Goal: Task Accomplishment & Management: Complete application form

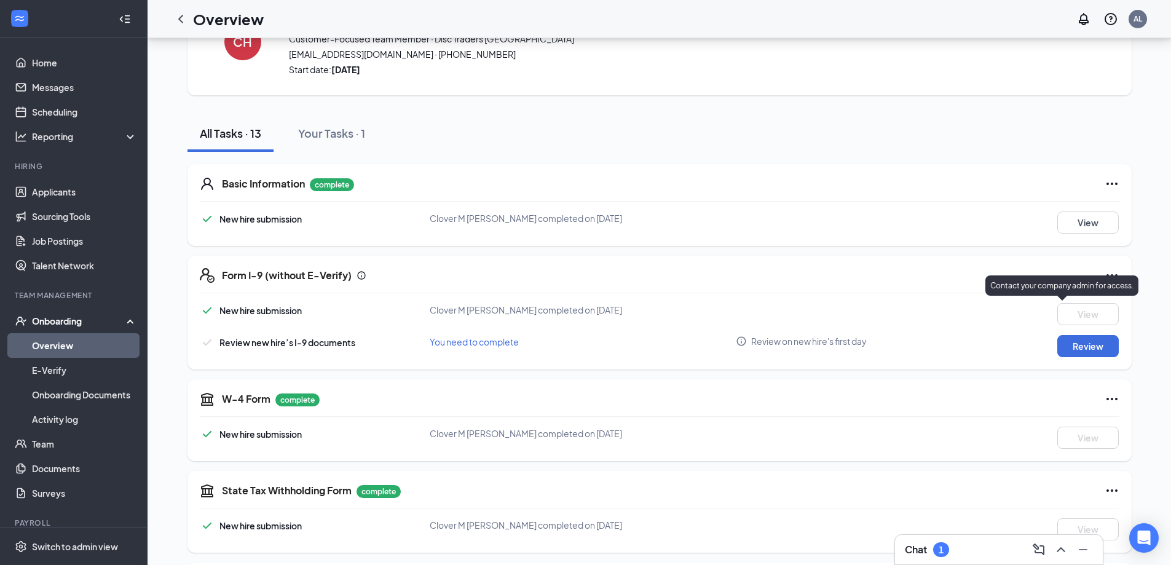
scroll to position [61, 0]
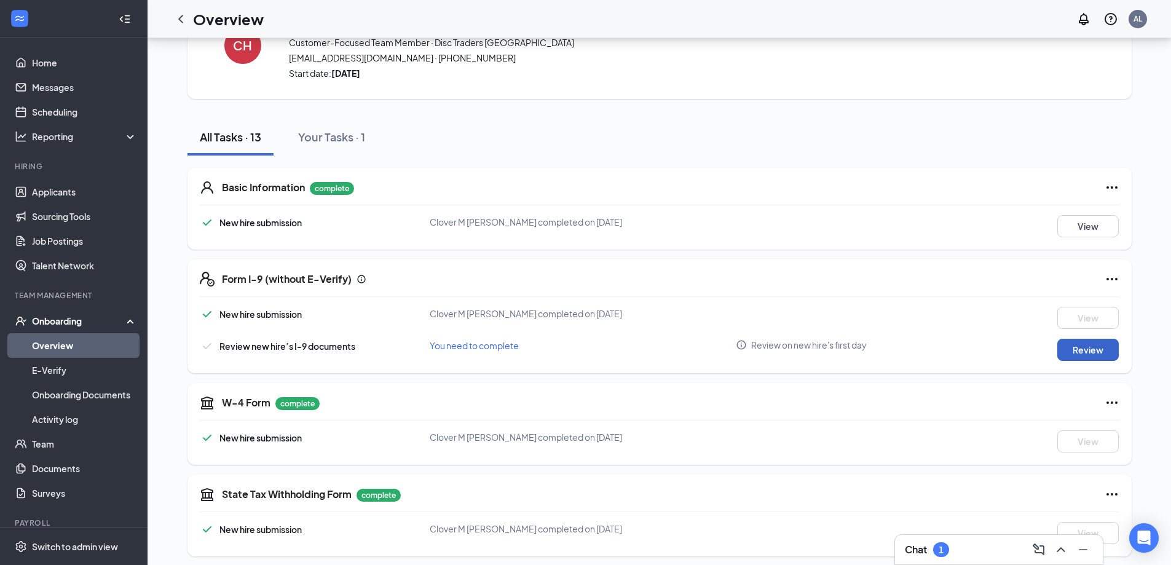
click at [1070, 357] on button "Review" at bounding box center [1087, 350] width 61 height 22
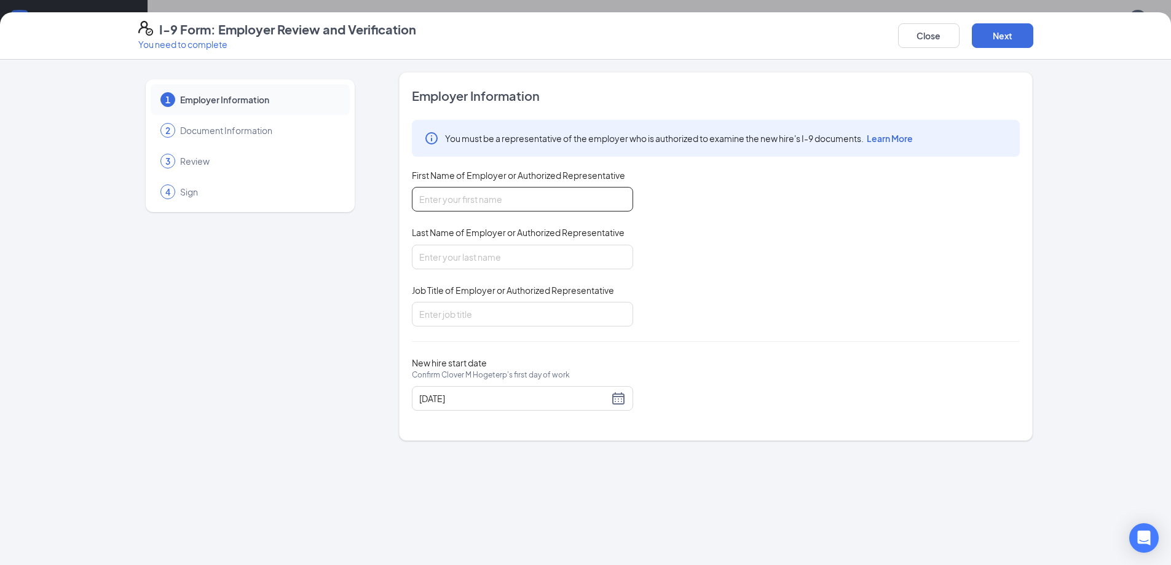
click at [521, 206] on input "First Name of Employer or Authorized Representative" at bounding box center [522, 199] width 221 height 25
click at [822, 399] on div "New hire start date Confirm Clover M Hogeterp's first day of work [DATE]" at bounding box center [716, 383] width 608 height 53
click at [531, 194] on input "First Name of Employer or Authorized Representative" at bounding box center [522, 199] width 221 height 25
type input "[PERSON_NAME]"
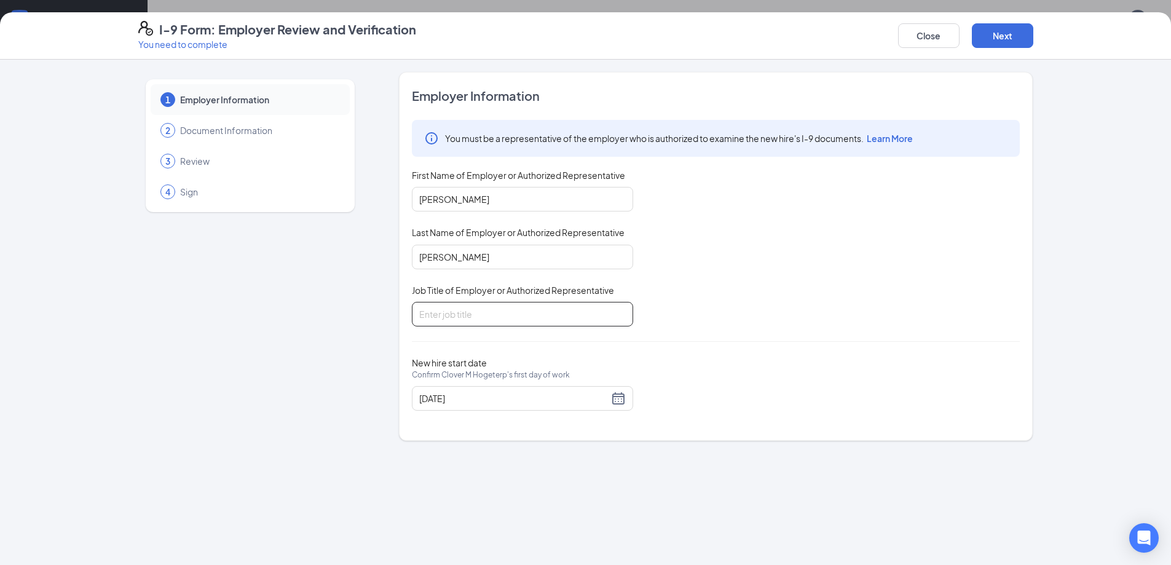
click at [478, 318] on input "Job Title of Employer or Authorized Representative" at bounding box center [522, 314] width 221 height 25
type input "Store Manager"
click at [613, 396] on div "[DATE]" at bounding box center [522, 398] width 206 height 15
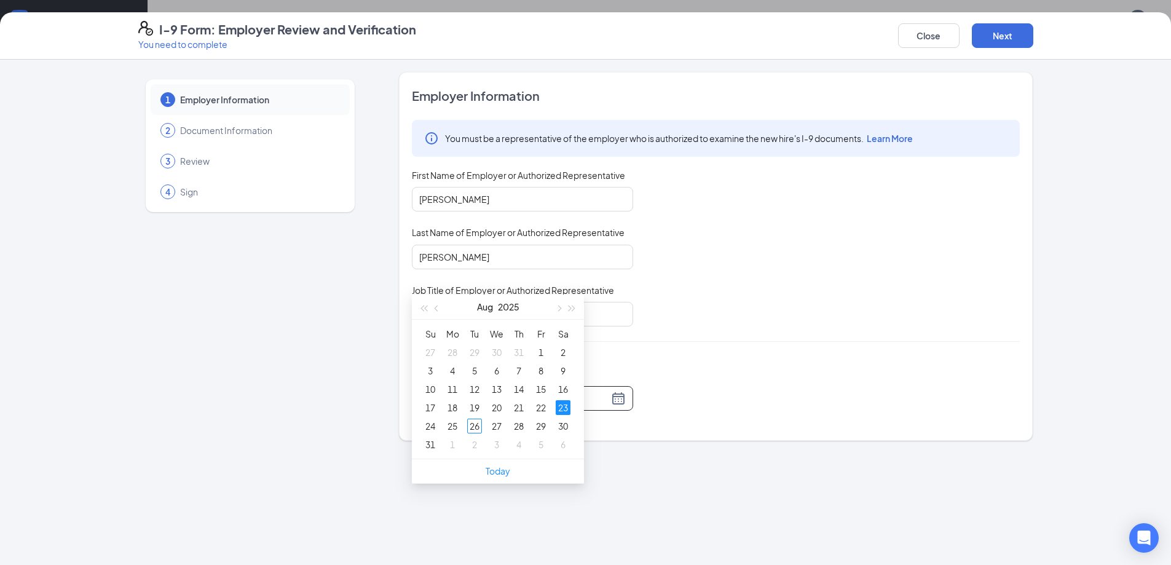
scroll to position [184, 0]
type input "[DATE]"
click at [455, 418] on div "25" at bounding box center [452, 421] width 15 height 15
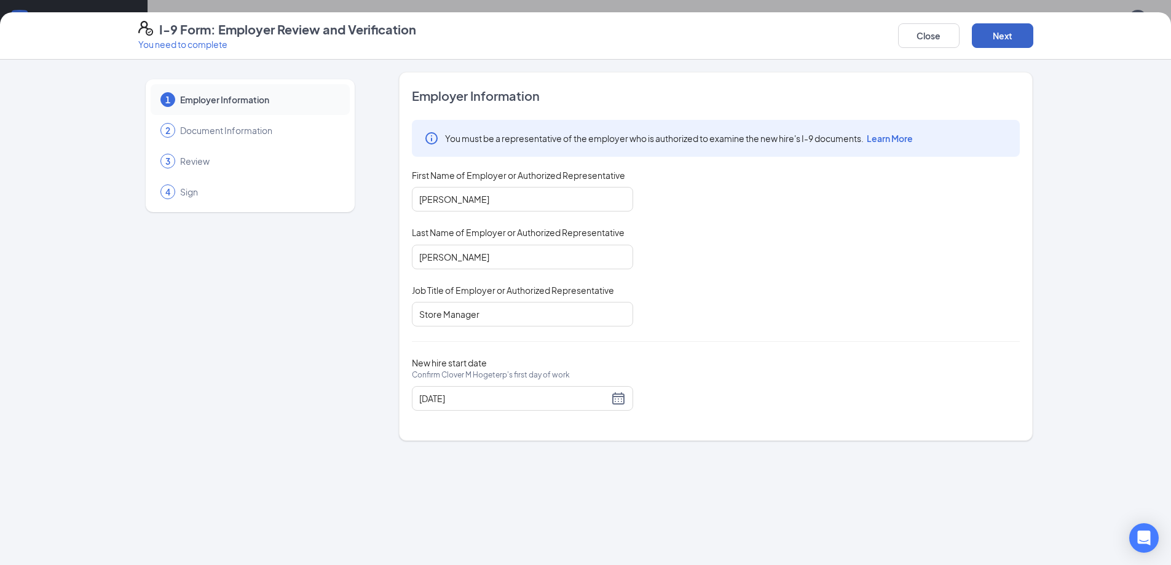
click at [1005, 34] on button "Next" at bounding box center [1001, 35] width 61 height 25
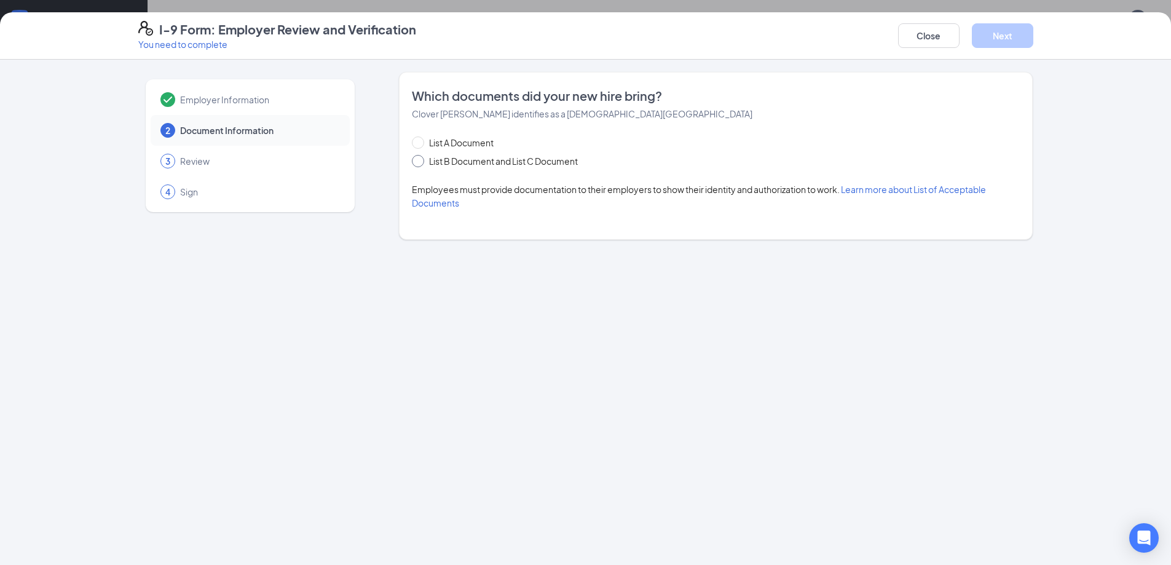
click at [415, 160] on input "List B Document and List C Document" at bounding box center [416, 159] width 9 height 9
radio input "true"
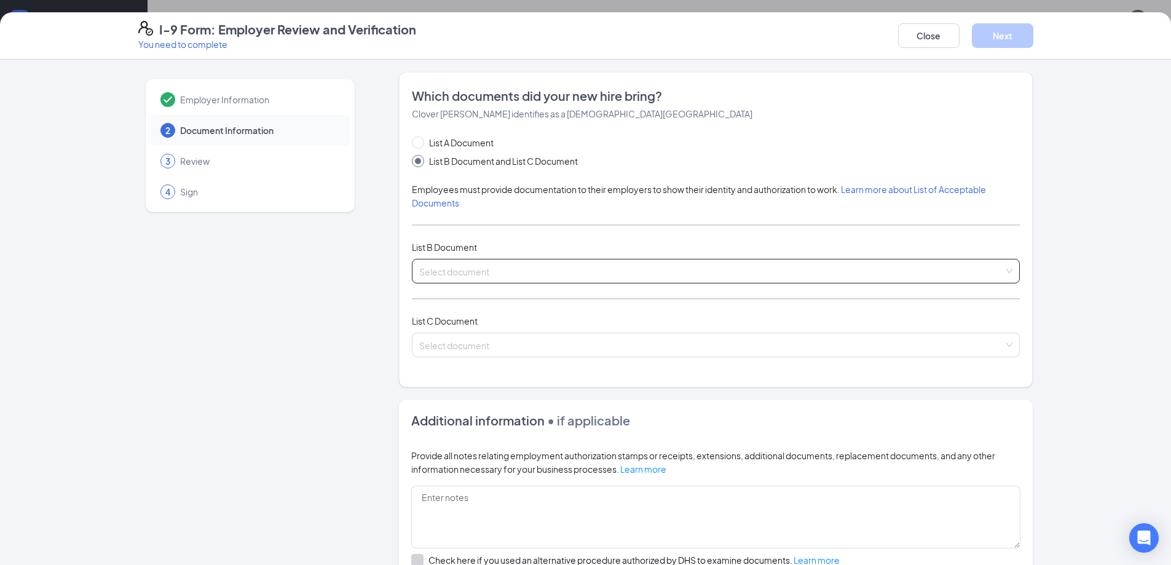
click at [524, 268] on input "search" at bounding box center [711, 268] width 584 height 18
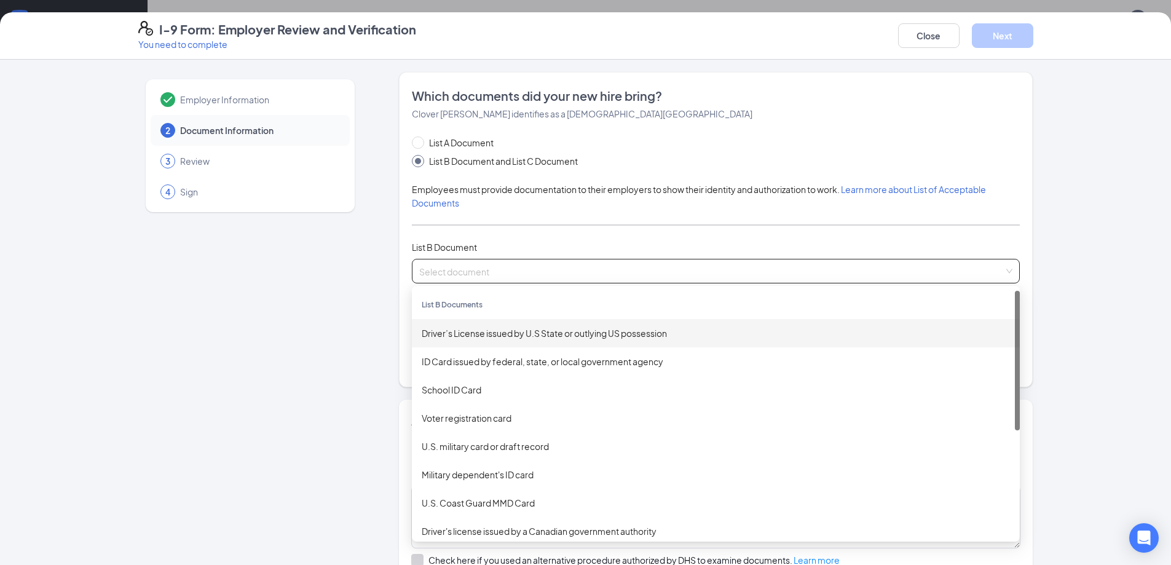
click at [535, 335] on div "Driver’s License issued by U.S State or outlying US possession" at bounding box center [716, 333] width 588 height 14
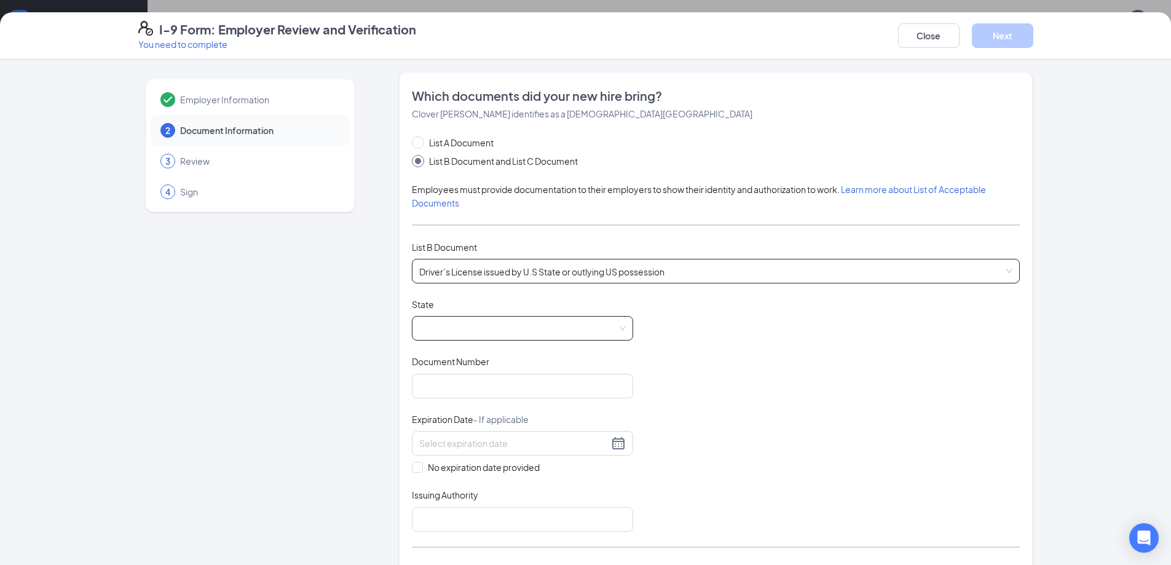
click at [616, 332] on span at bounding box center [522, 327] width 206 height 23
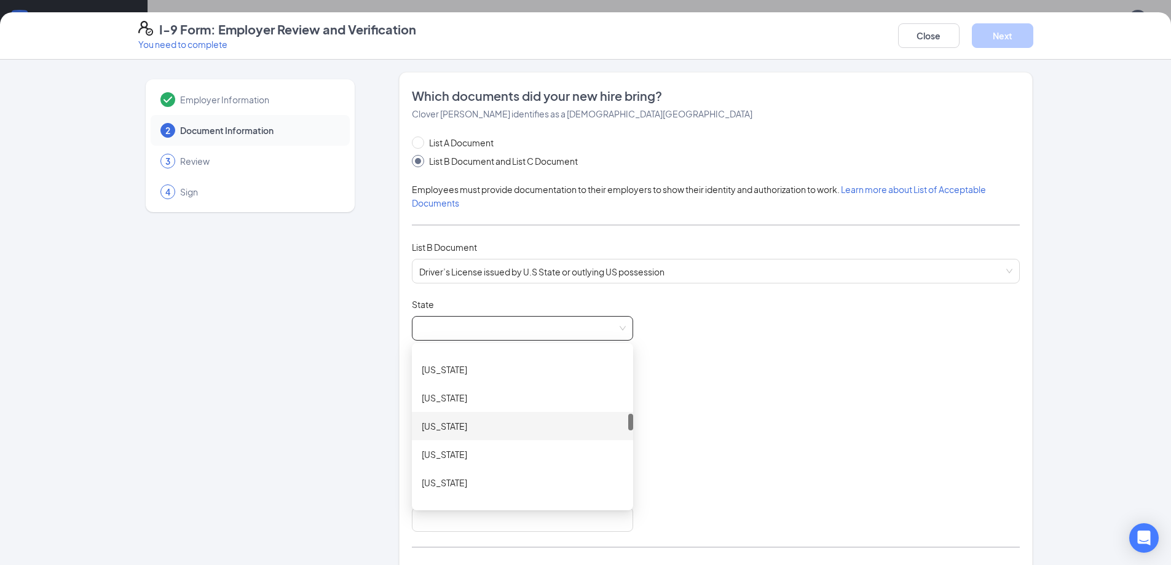
drag, startPoint x: 493, startPoint y: 422, endPoint x: 484, endPoint y: 389, distance: 34.0
click at [493, 421] on div "[US_STATE]" at bounding box center [523, 426] width 202 height 14
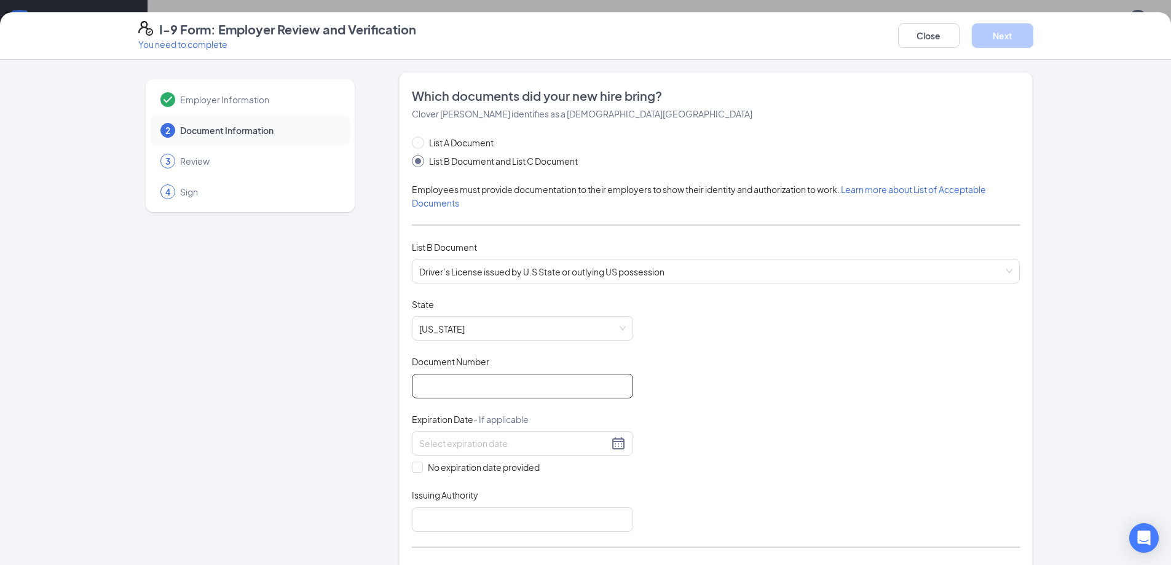
click at [476, 390] on input "Document Number" at bounding box center [522, 386] width 221 height 25
click at [685, 417] on div "Document Title Driver’s License issued by U.S State or outlying US possession S…" at bounding box center [716, 414] width 608 height 233
click at [528, 390] on input "Document Number" at bounding box center [522, 386] width 221 height 25
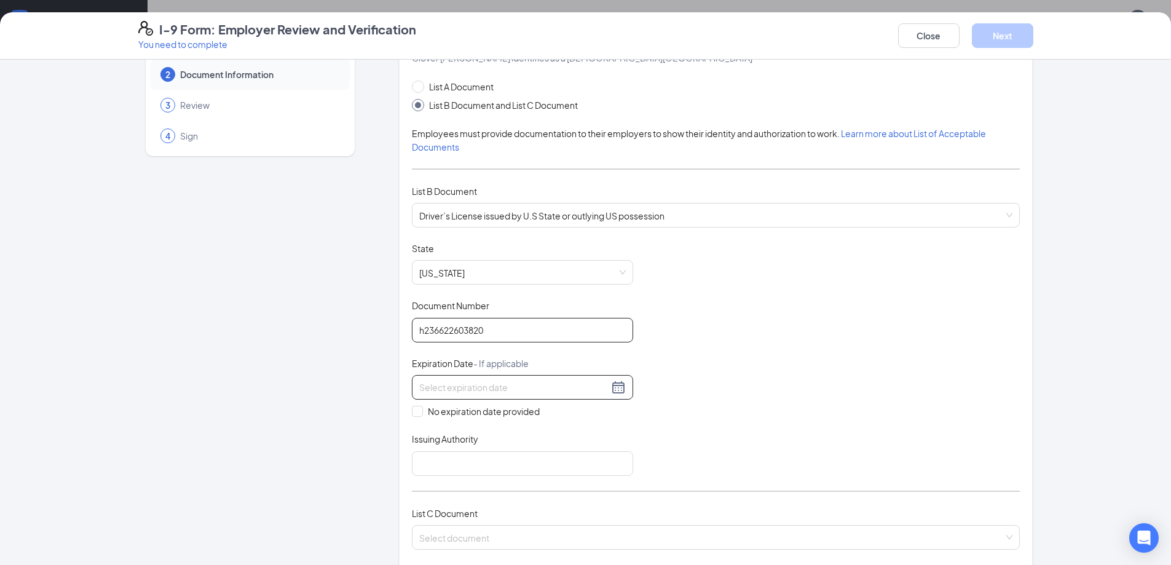
scroll to position [123, 0]
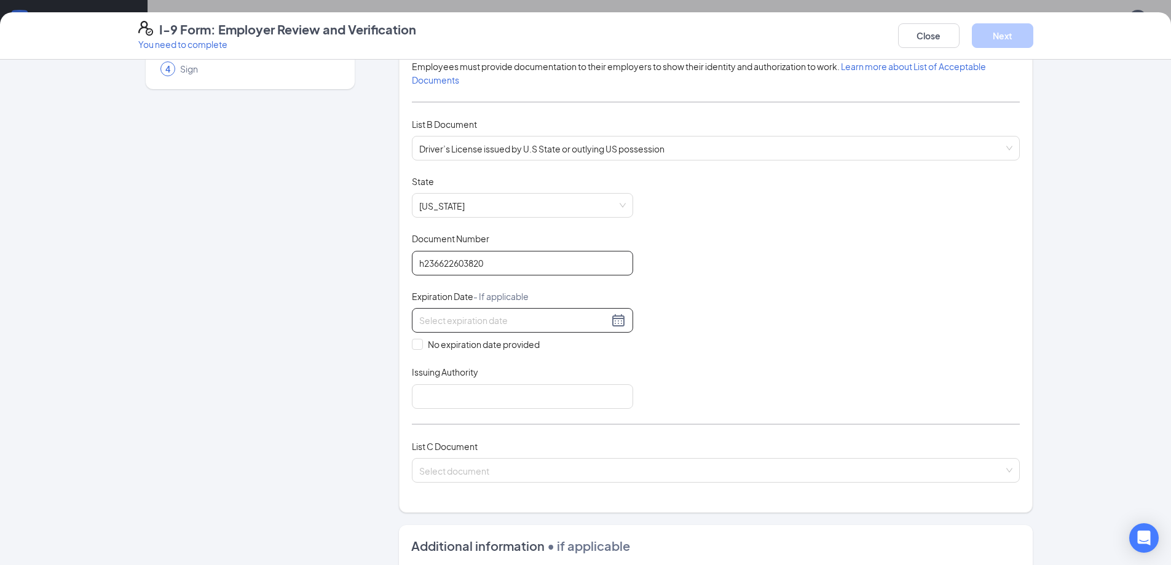
type input "h236622603820"
click at [509, 316] on input at bounding box center [513, 320] width 189 height 14
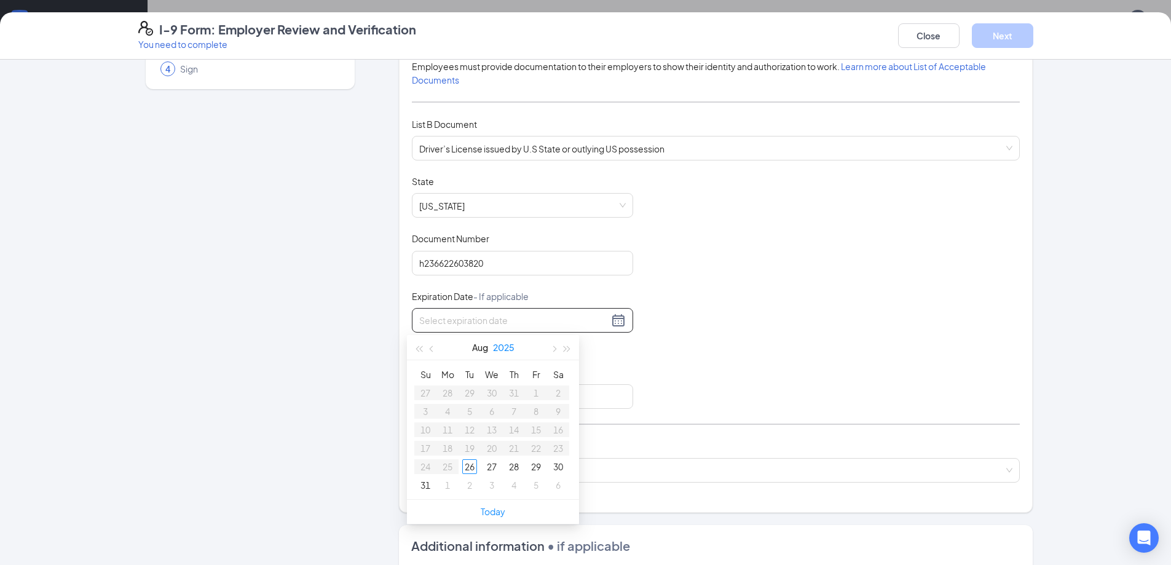
click at [504, 346] on button "2025" at bounding box center [504, 347] width 22 height 25
click at [549, 461] on div "2027" at bounding box center [546, 461] width 37 height 15
type input "[DATE]"
click at [564, 349] on span "button" at bounding box center [567, 349] width 6 height 6
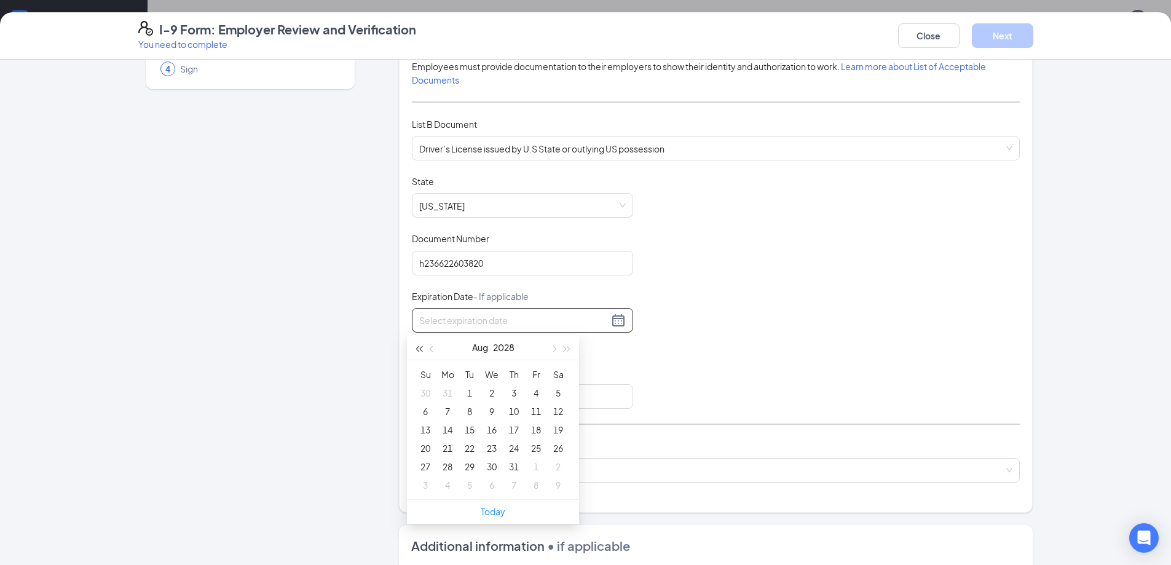
click at [415, 345] on button "button" at bounding box center [419, 347] width 14 height 25
click at [553, 350] on span "button" at bounding box center [553, 349] width 6 height 6
click at [430, 346] on button "button" at bounding box center [432, 347] width 14 height 25
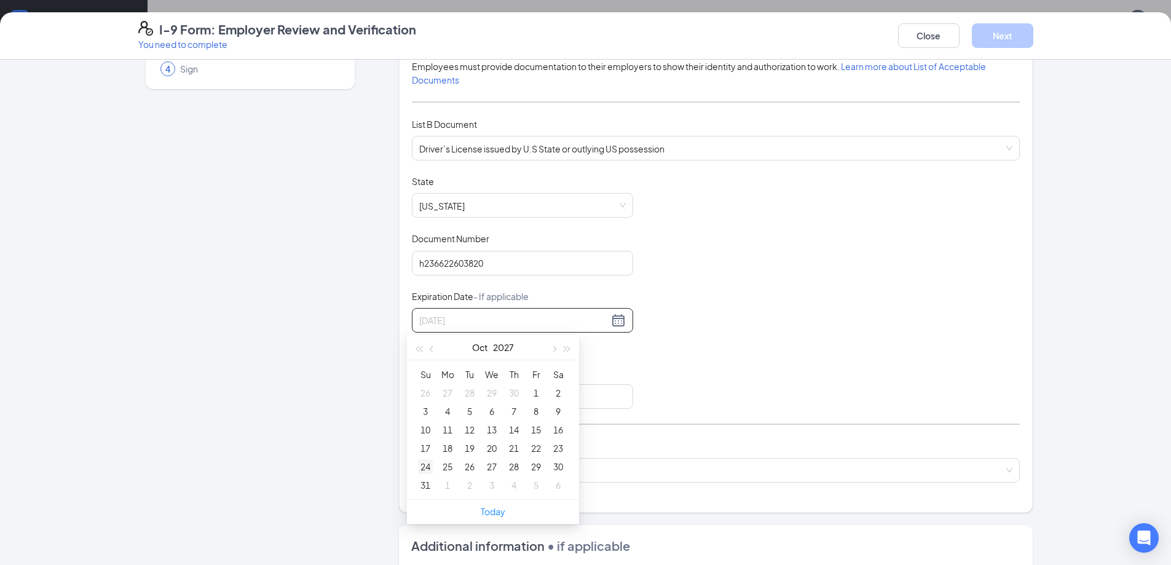
type input "[DATE]"
click at [425, 462] on div "24" at bounding box center [425, 466] width 15 height 15
click at [700, 313] on div "Document Title Driver’s License issued by U.S State or outlying US possession S…" at bounding box center [716, 291] width 608 height 233
click at [512, 396] on input "Issuing Authority" at bounding box center [522, 396] width 221 height 25
type input "MI"
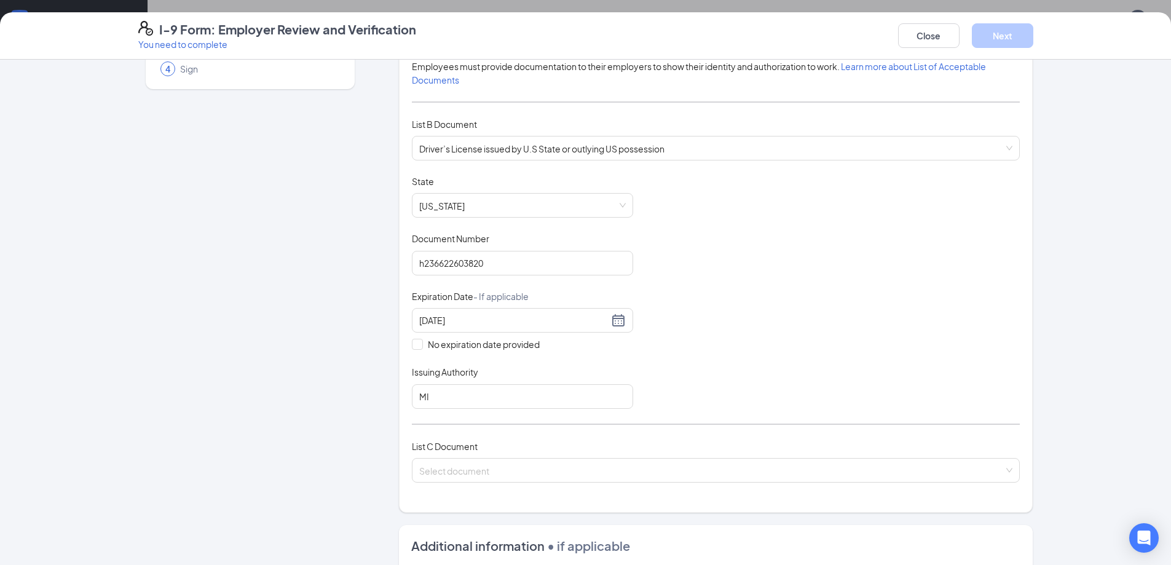
click at [692, 335] on div "Document Title Driver’s License issued by U.S State or outlying US possession S…" at bounding box center [716, 291] width 608 height 233
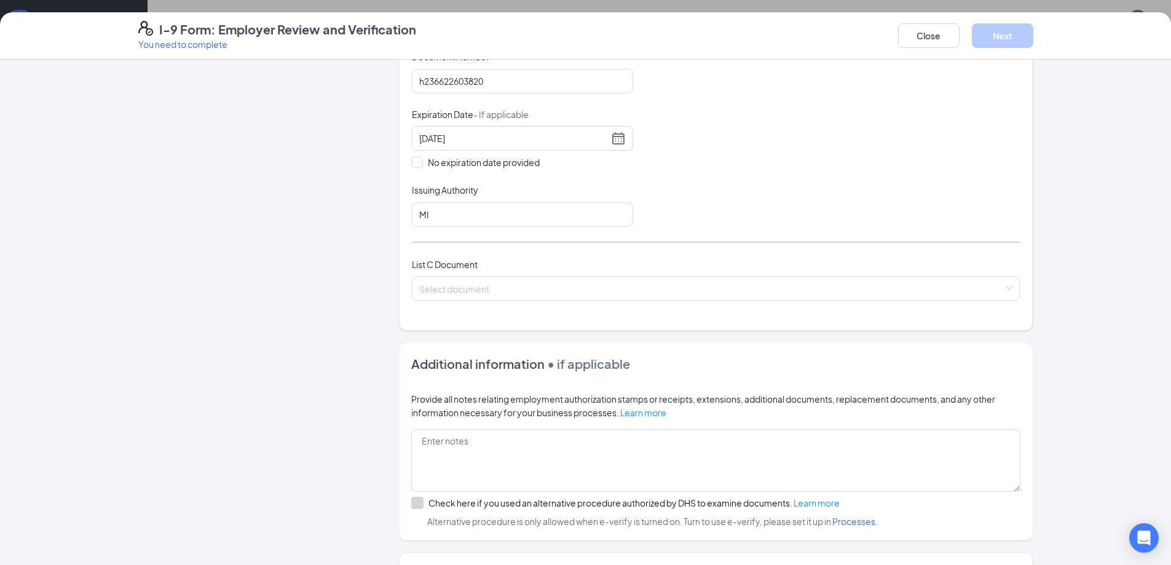
scroll to position [286, 0]
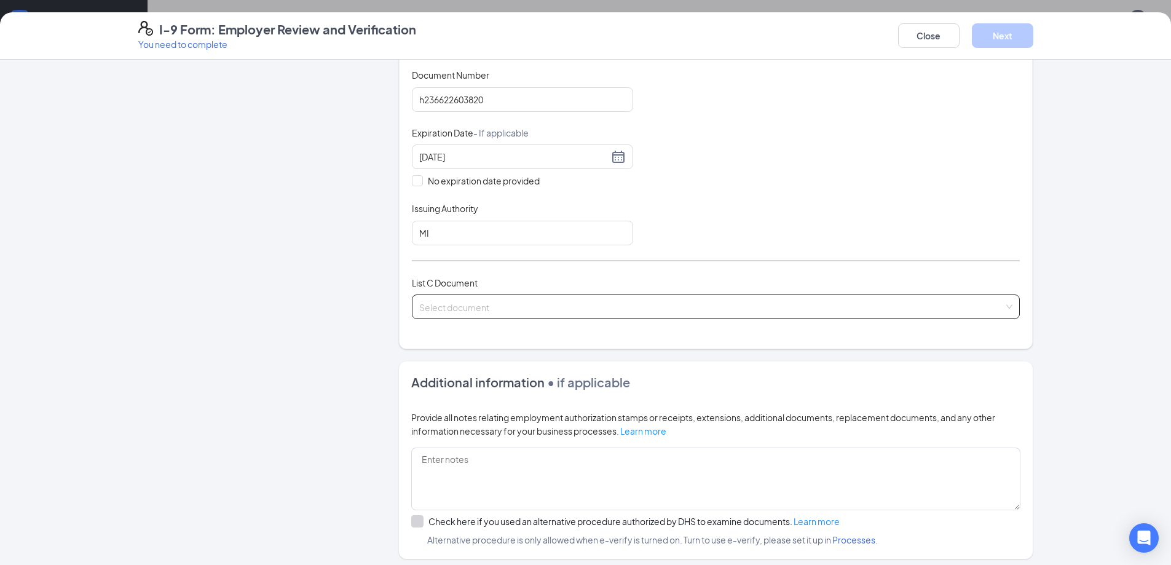
click at [514, 294] on div "Select document" at bounding box center [716, 306] width 608 height 25
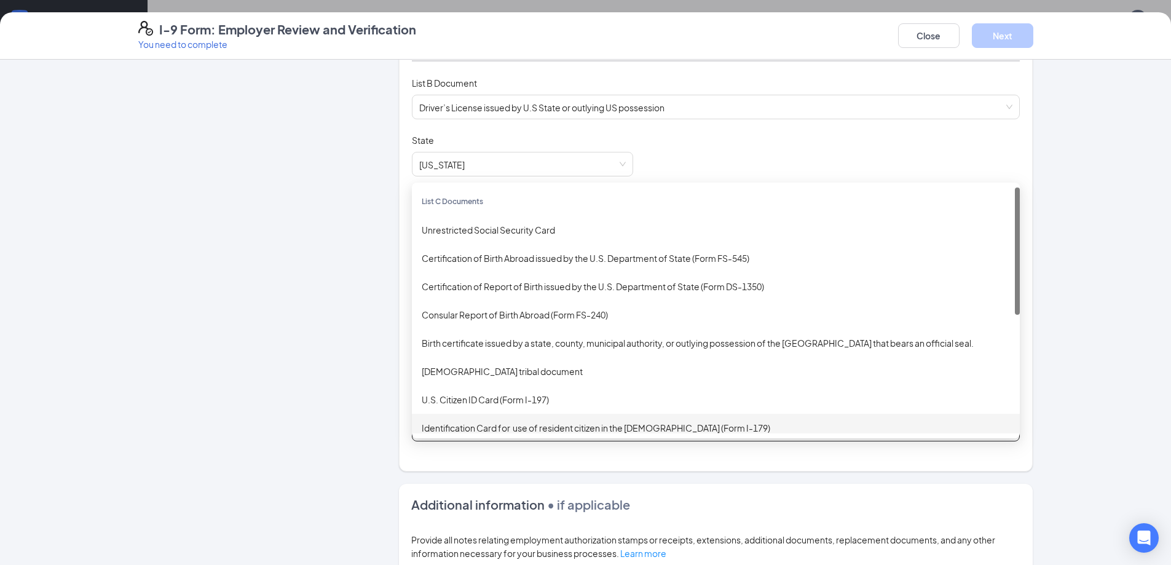
scroll to position [163, 0]
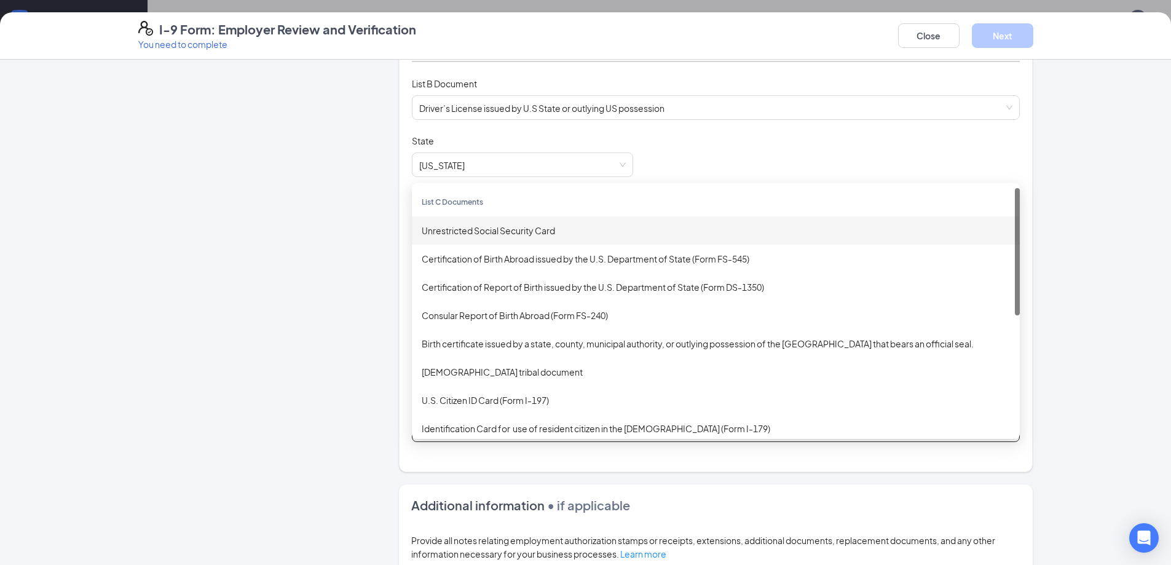
click at [548, 229] on div "Unrestricted Social Security Card" at bounding box center [716, 231] width 588 height 14
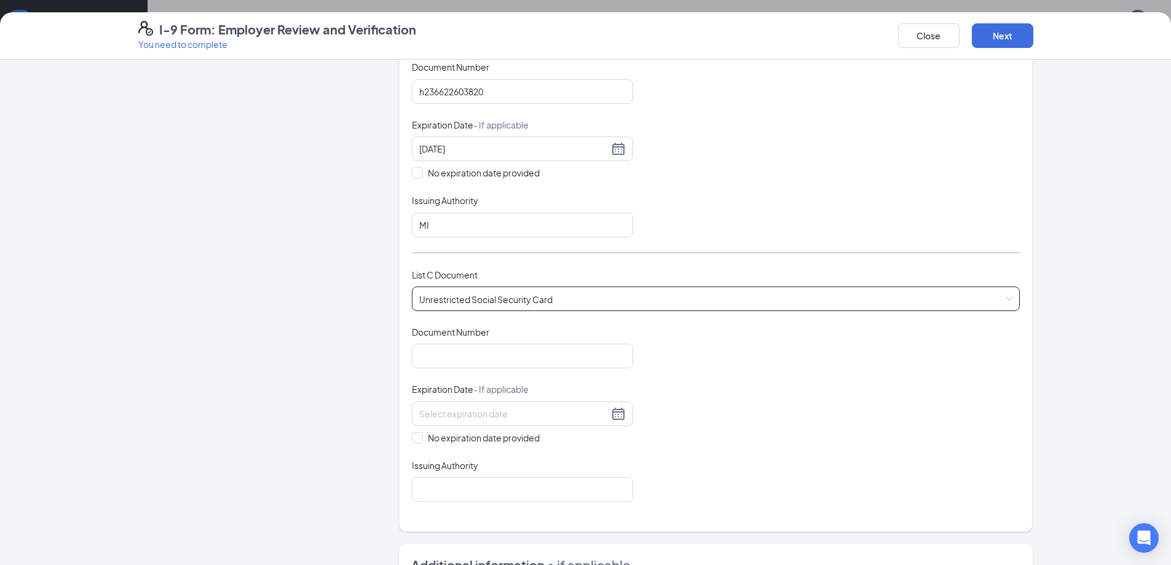
scroll to position [348, 0]
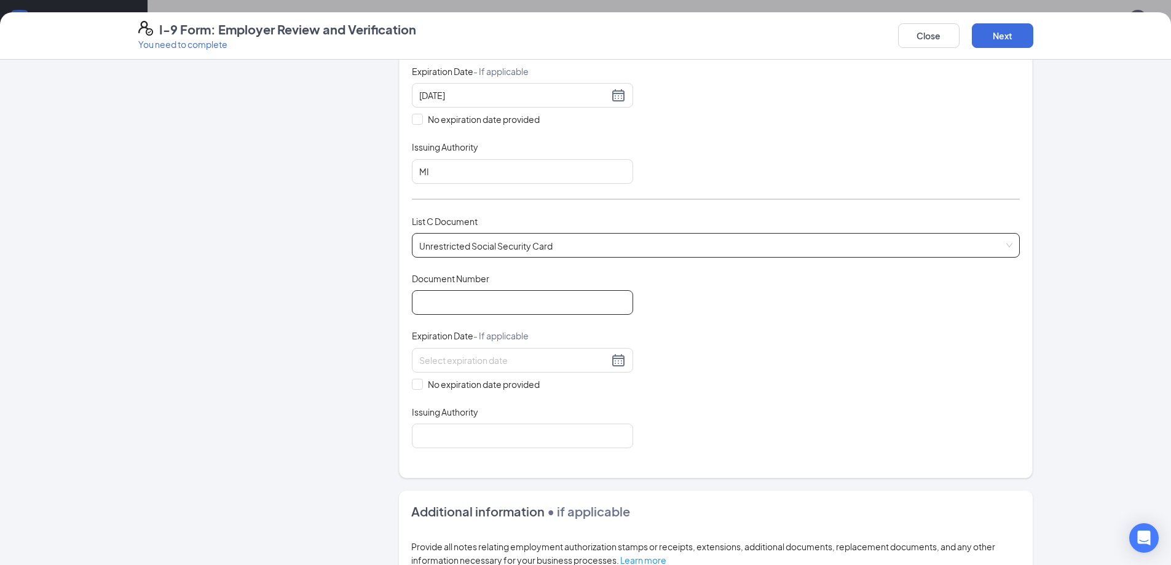
click at [519, 303] on input "Document Number" at bounding box center [522, 302] width 221 height 25
type input "767166748"
click at [572, 358] on input at bounding box center [513, 360] width 189 height 14
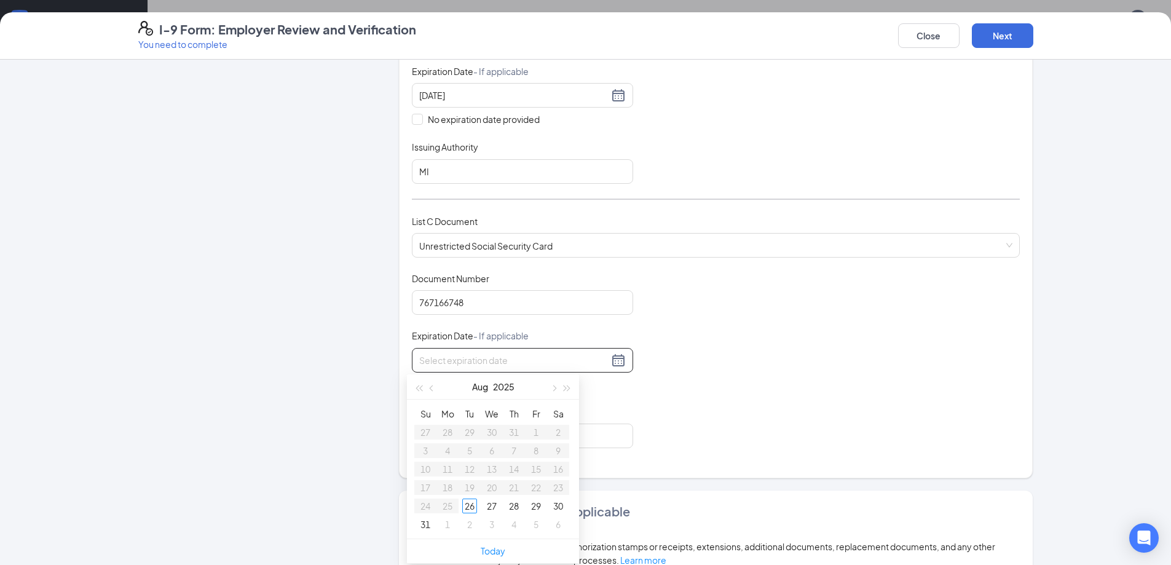
click at [760, 353] on div "Document Title Unrestricted Social Security Card Document Number 767166748 Expi…" at bounding box center [716, 360] width 608 height 176
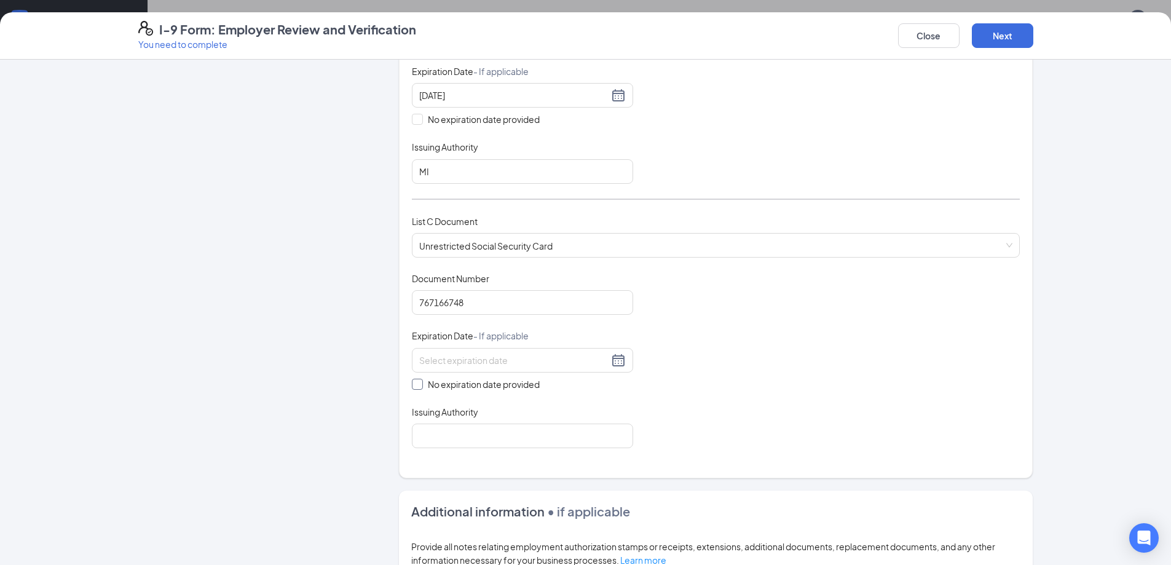
click at [412, 385] on input "No expiration date provided" at bounding box center [416, 383] width 9 height 9
checkbox input "true"
click at [452, 441] on input "Issuing Authority" at bounding box center [522, 438] width 221 height 25
type input "US SS Administration"
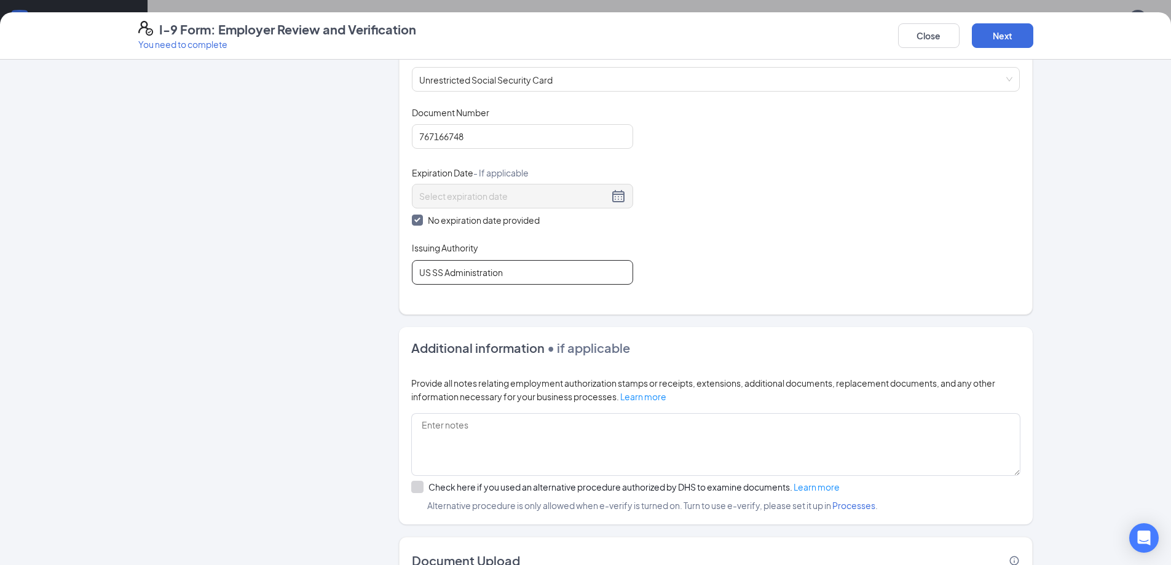
scroll to position [602, 0]
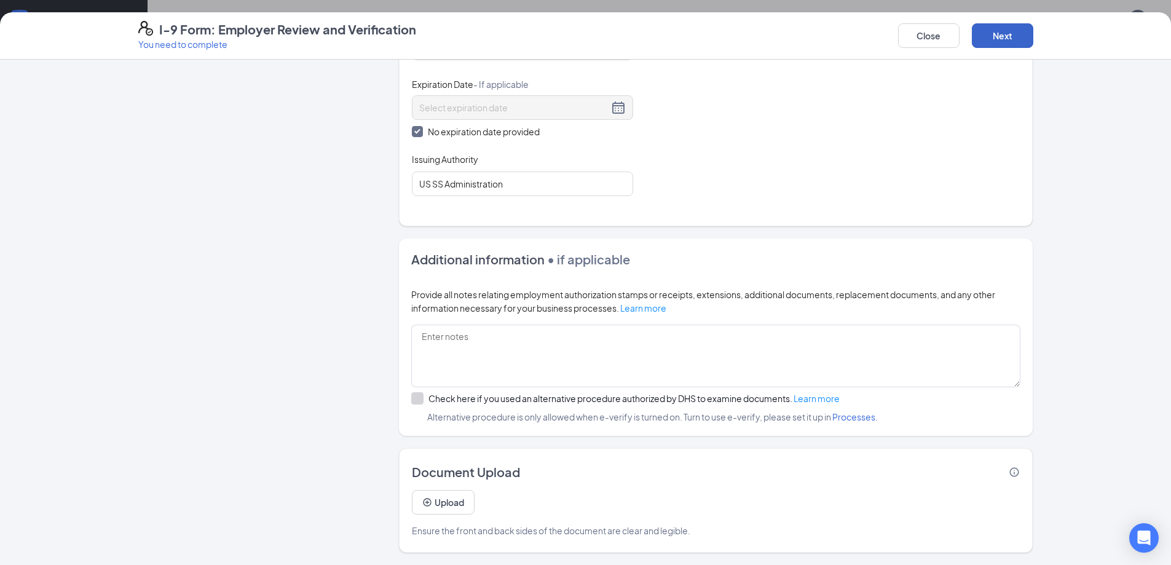
click at [1003, 37] on button "Next" at bounding box center [1001, 35] width 61 height 25
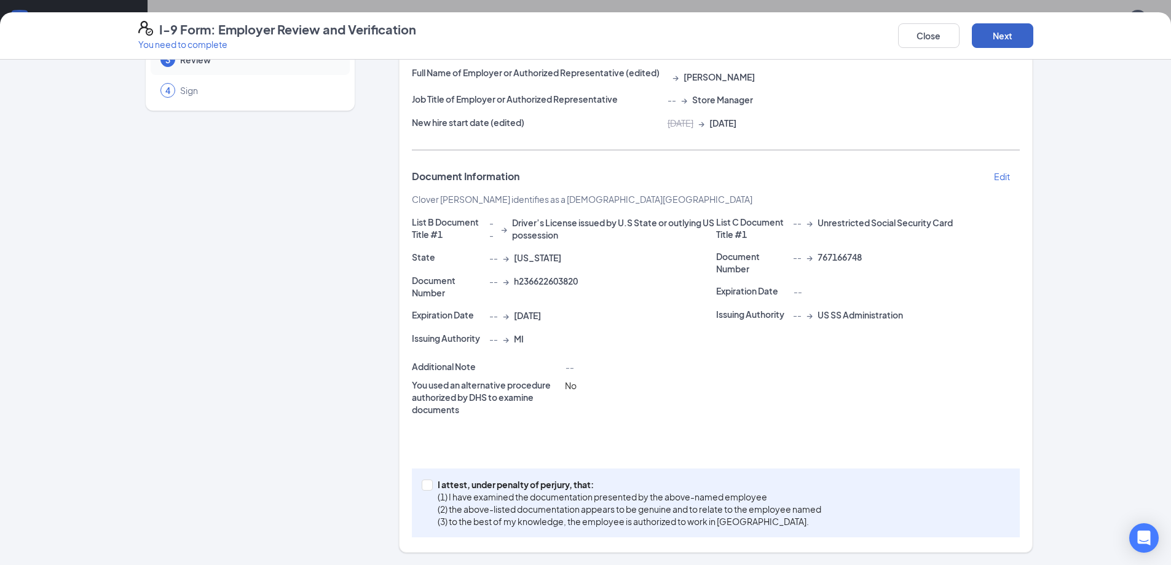
scroll to position [101, 0]
click at [422, 487] on input "I attest, under penalty of [PERSON_NAME], that: (1) I have examined the documen…" at bounding box center [426, 483] width 9 height 9
checkbox input "true"
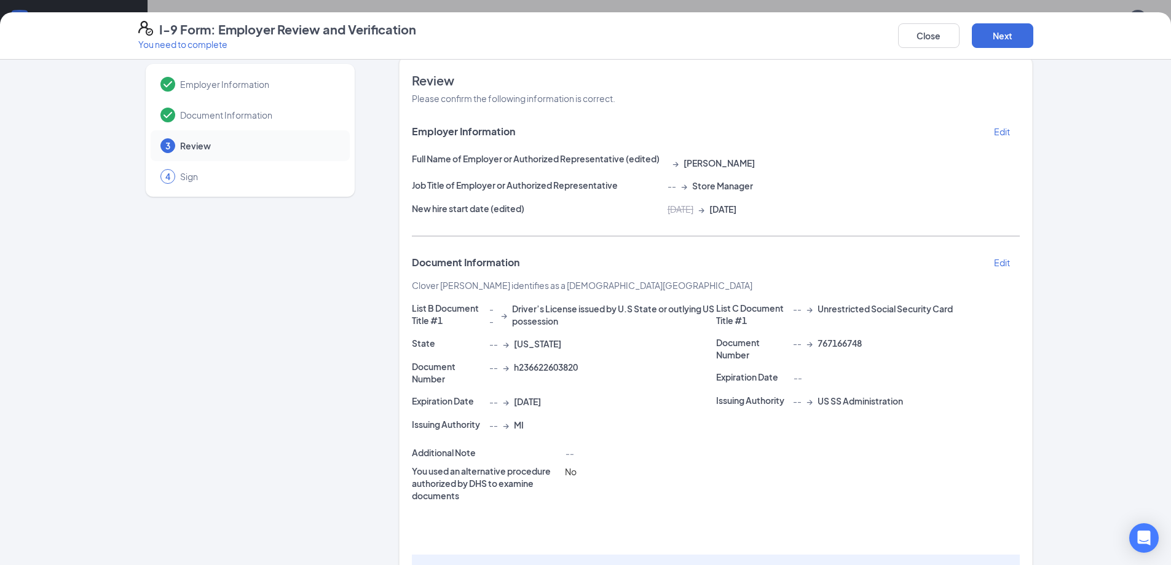
scroll to position [0, 0]
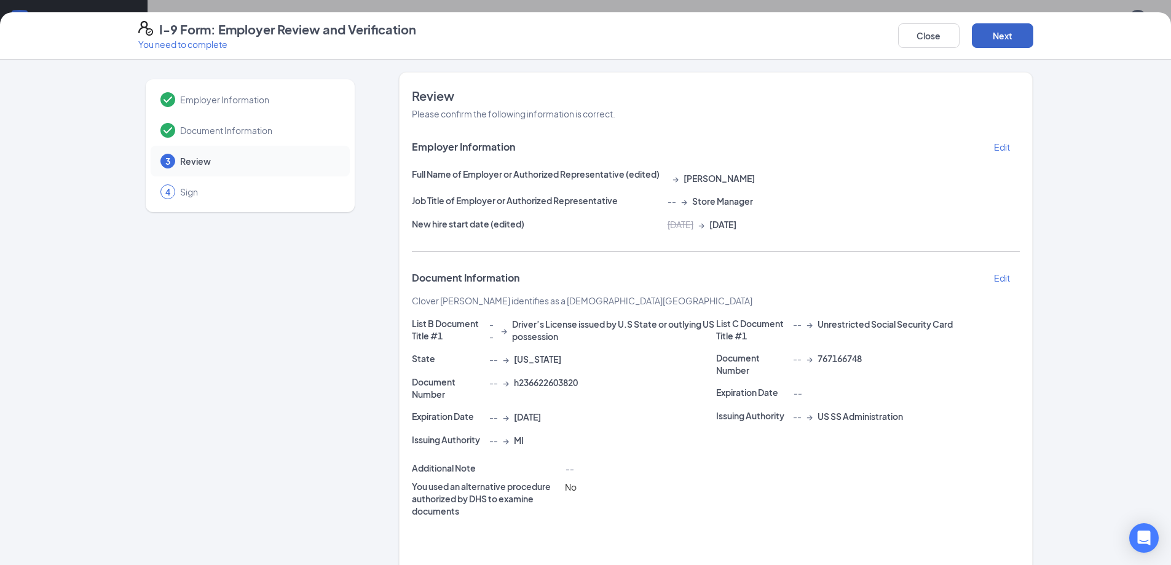
drag, startPoint x: 1002, startPoint y: 35, endPoint x: 1066, endPoint y: 136, distance: 119.3
click at [1004, 35] on button "Next" at bounding box center [1001, 35] width 61 height 25
